Goal: Task Accomplishment & Management: Manage account settings

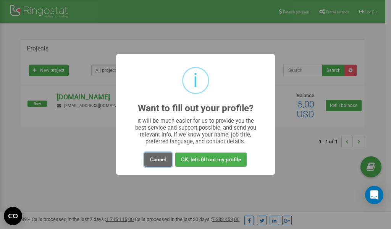
click at [163, 160] on button "Cancel" at bounding box center [157, 159] width 27 height 14
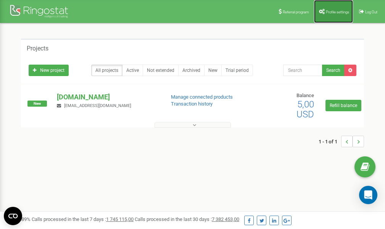
click at [333, 12] on span "Profile settings" at bounding box center [337, 12] width 23 height 4
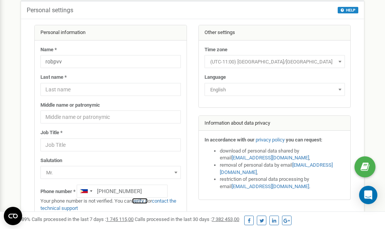
click at [145, 202] on link "verify it" at bounding box center [140, 201] width 16 height 6
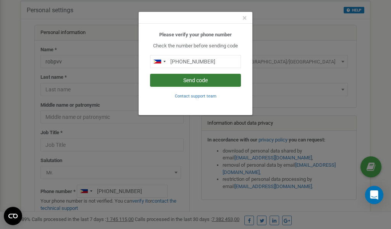
click at [203, 80] on button "Send code" at bounding box center [195, 80] width 91 height 13
